Goal: Transaction & Acquisition: Subscribe to service/newsletter

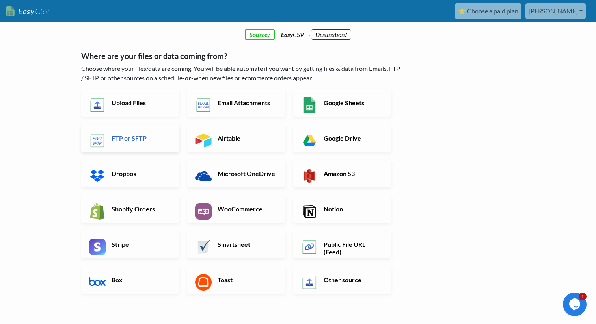
click at [143, 143] on link "FTP or SFTP" at bounding box center [130, 138] width 98 height 28
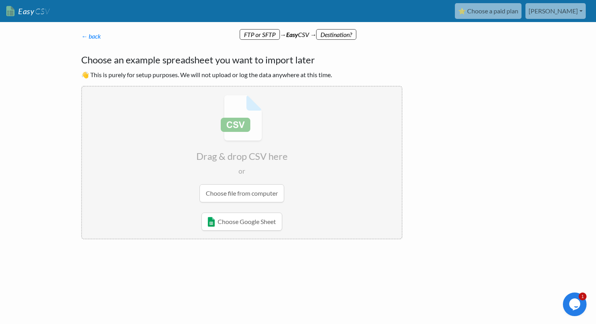
click at [222, 188] on input "file" at bounding box center [241, 149] width 319 height 124
click at [94, 36] on link "← back" at bounding box center [91, 35] width 20 height 7
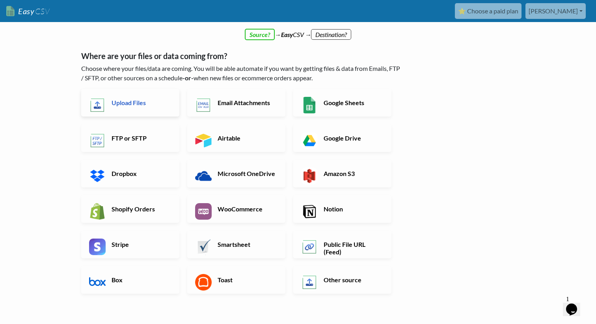
click at [130, 108] on link "Upload Files" at bounding box center [130, 103] width 98 height 28
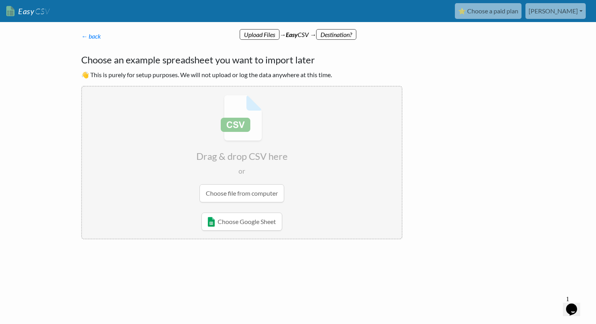
click at [254, 197] on input "file" at bounding box center [241, 149] width 319 height 124
click at [86, 32] on link "← back" at bounding box center [91, 35] width 20 height 7
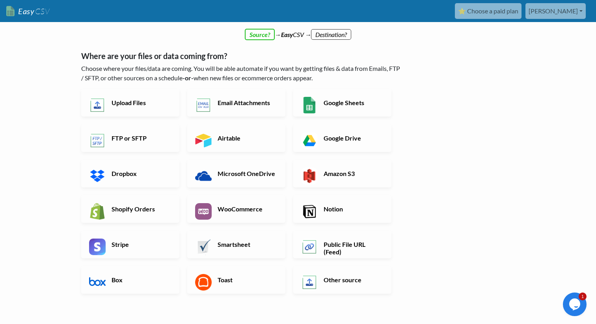
scroll to position [104, 0]
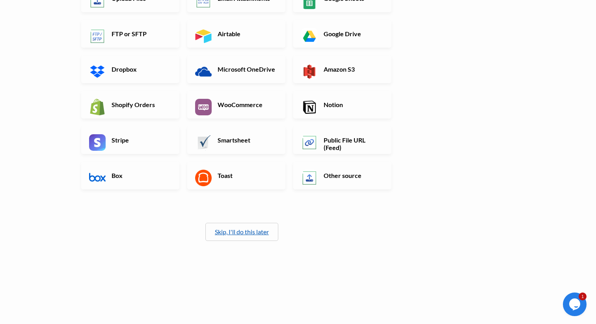
click at [252, 235] on link "Skip, I'll do this later" at bounding box center [242, 231] width 54 height 7
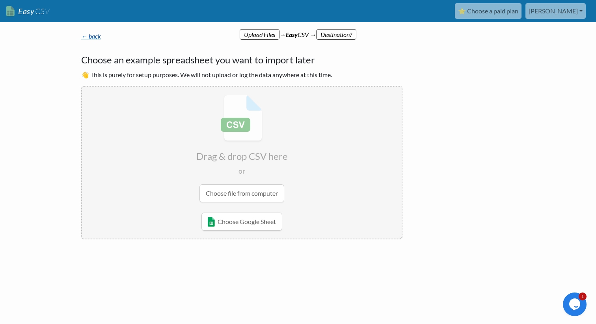
click at [86, 36] on link "← back" at bounding box center [91, 35] width 20 height 7
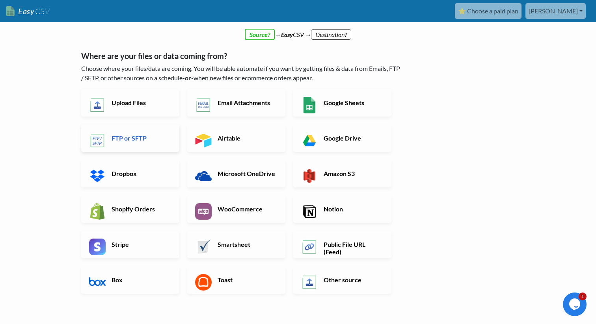
click at [117, 139] on h6 "FTP or SFTP" at bounding box center [140, 137] width 62 height 7
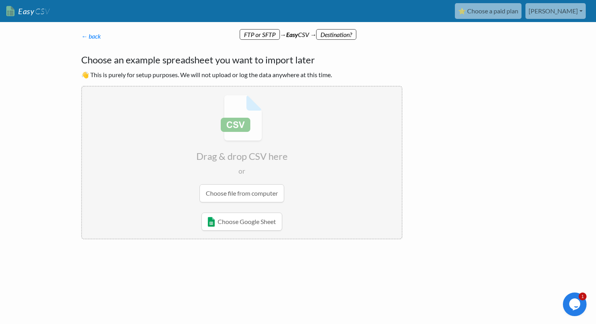
click at [247, 151] on input "file" at bounding box center [241, 149] width 319 height 124
click at [521, 12] on link "⭐ Choose a paid plan" at bounding box center [488, 11] width 67 height 16
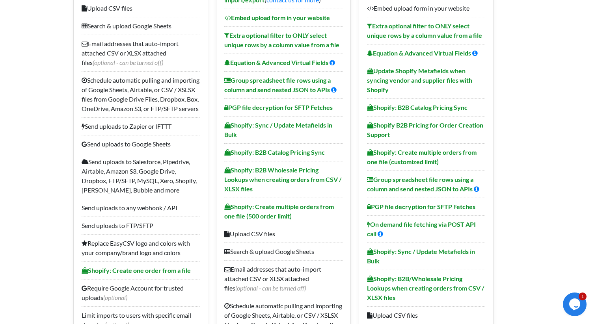
scroll to position [182, 0]
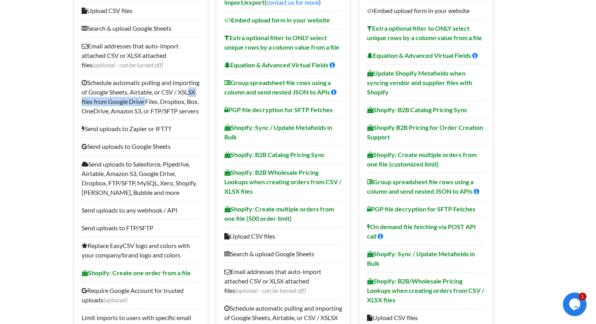
drag, startPoint x: 106, startPoint y: 101, endPoint x: 179, endPoint y: 105, distance: 73.4
click at [179, 105] on li "Schedule automatic pulling and importing of Google Sheets, Airtable, or CSV / X…" at bounding box center [141, 97] width 118 height 46
click at [124, 115] on li "Schedule automatic pulling and importing of Google Sheets, Airtable, or CSV / X…" at bounding box center [141, 97] width 118 height 46
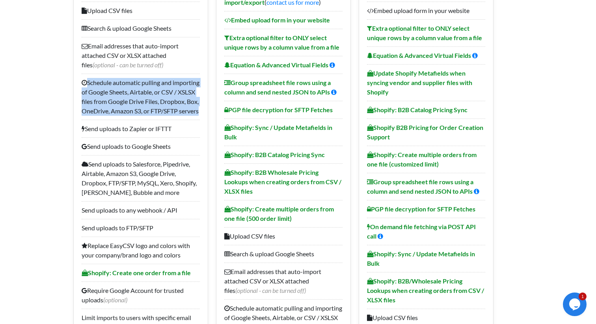
click at [140, 117] on li "Schedule automatic pulling and importing of Google Sheets, Airtable, or CSV / X…" at bounding box center [141, 97] width 118 height 46
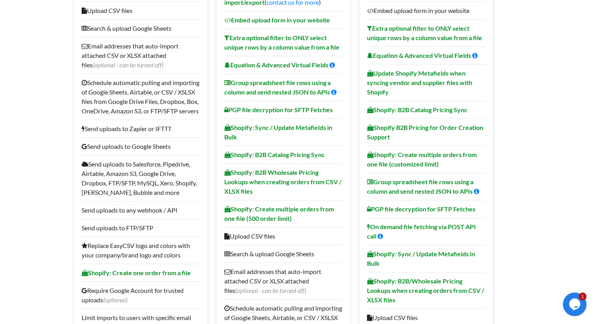
click at [121, 120] on li "Schedule automatic pulling and importing of Google Sheets, Airtable, or CSV / X…" at bounding box center [141, 97] width 118 height 46
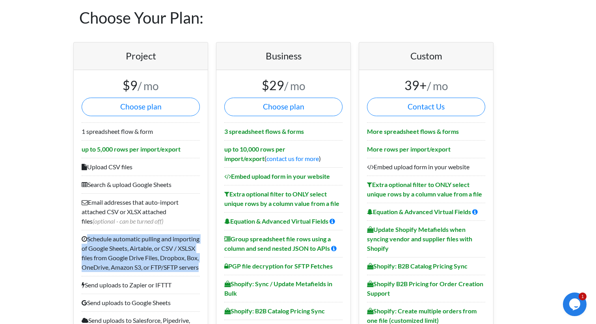
scroll to position [0, 0]
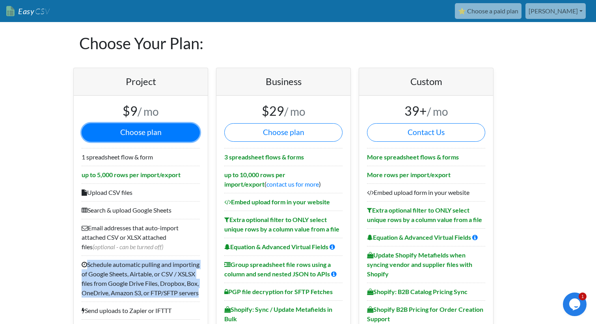
click at [146, 133] on button "Choose plan" at bounding box center [141, 132] width 118 height 19
